Goal: Transaction & Acquisition: Book appointment/travel/reservation

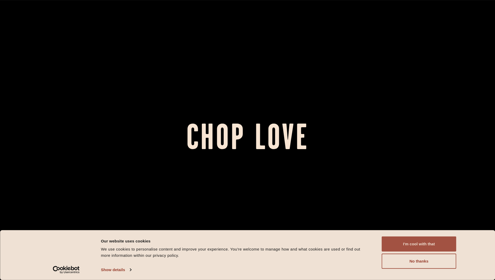
click at [393, 246] on button "I'm cool with that" at bounding box center [419, 244] width 75 height 15
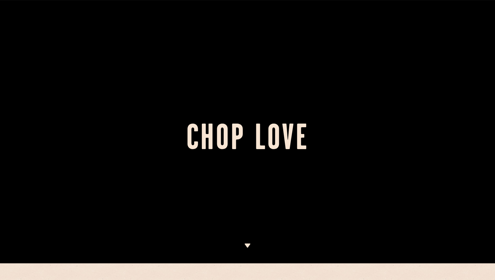
scroll to position [26, 0]
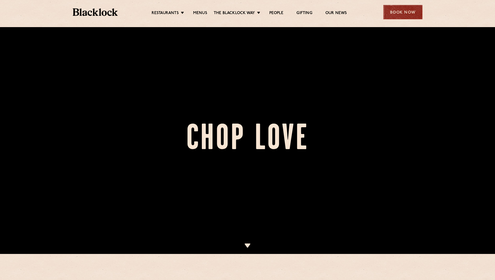
click at [403, 19] on div "Book Now" at bounding box center [403, 12] width 39 height 14
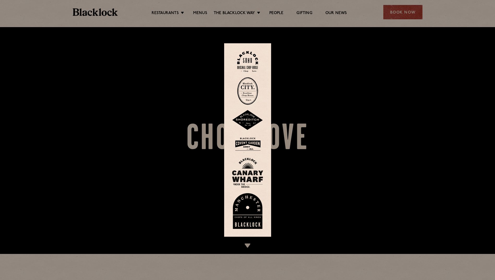
click at [248, 62] on img at bounding box center [247, 61] width 21 height 21
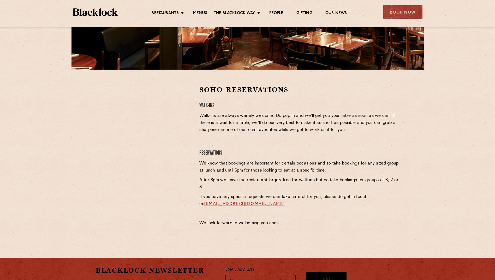
scroll to position [131, 0]
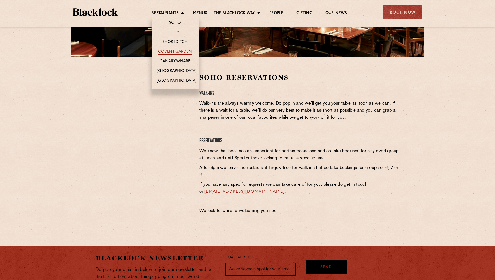
click at [171, 50] on link "Covent Garden" at bounding box center [175, 52] width 34 height 6
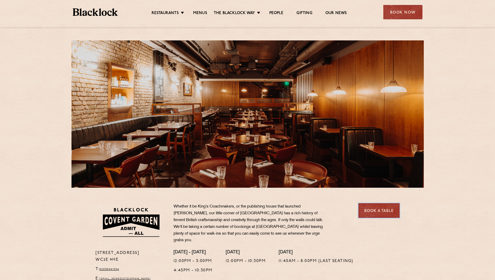
click at [372, 213] on link "Book a Table" at bounding box center [379, 211] width 41 height 14
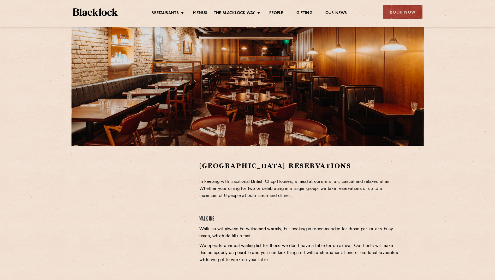
scroll to position [52, 0]
